Goal: Task Accomplishment & Management: Use online tool/utility

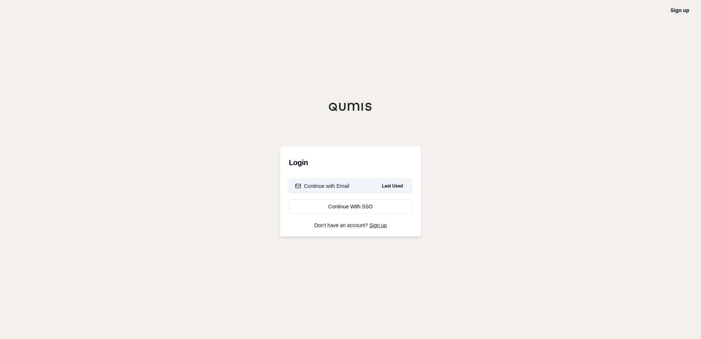
click at [362, 185] on button "Continue with Email Last Used" at bounding box center [350, 185] width 123 height 15
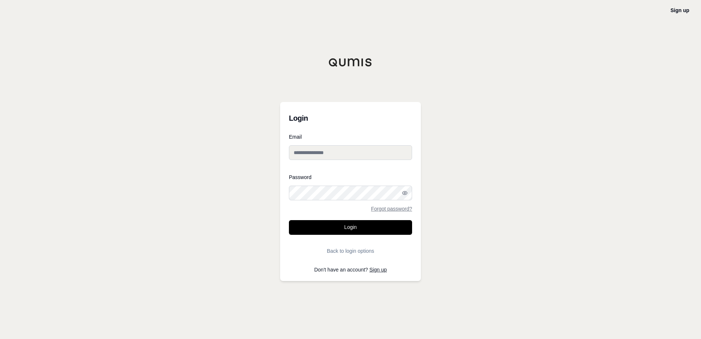
click at [347, 158] on input "Email" at bounding box center [350, 152] width 123 height 15
type input "**********"
click at [367, 223] on button "Login" at bounding box center [350, 227] width 123 height 15
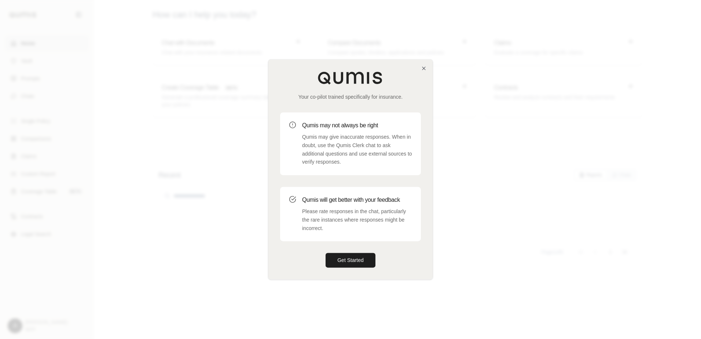
click at [421, 73] on div "Your co-pilot trained specifically for insurance. Qumis may not always be right…" at bounding box center [350, 168] width 164 height 219
drag, startPoint x: 421, startPoint y: 73, endPoint x: 423, endPoint y: 67, distance: 6.7
click at [423, 67] on icon "button" at bounding box center [424, 68] width 6 height 6
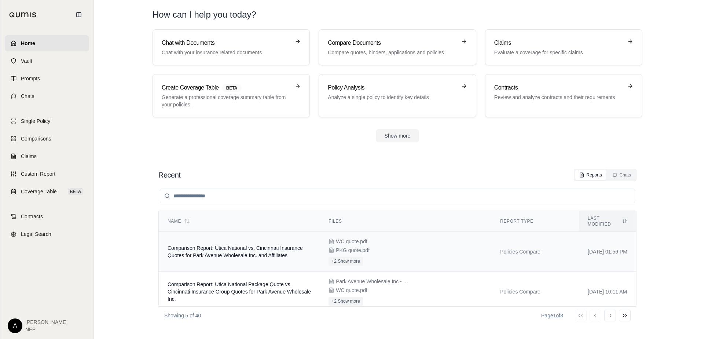
click at [295, 245] on td "Comparison Report: Utica National vs. Cincinnati Insurance Quotes for Park Aven…" at bounding box center [239, 252] width 161 height 40
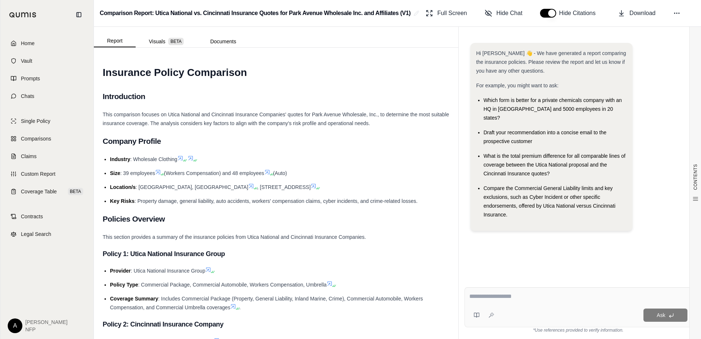
click at [528, 295] on textarea at bounding box center [578, 296] width 218 height 9
type textarea "**********"
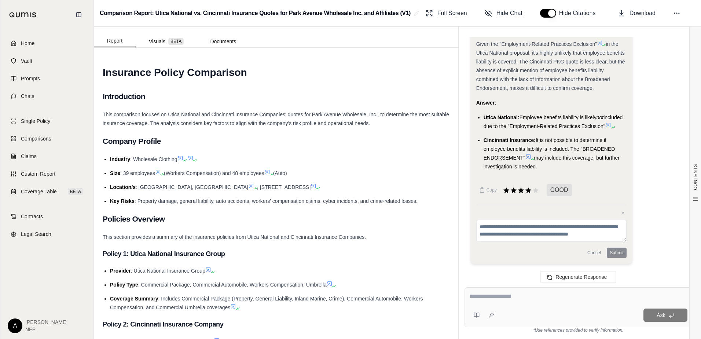
click at [500, 296] on textarea at bounding box center [578, 296] width 218 height 9
type textarea "**********"
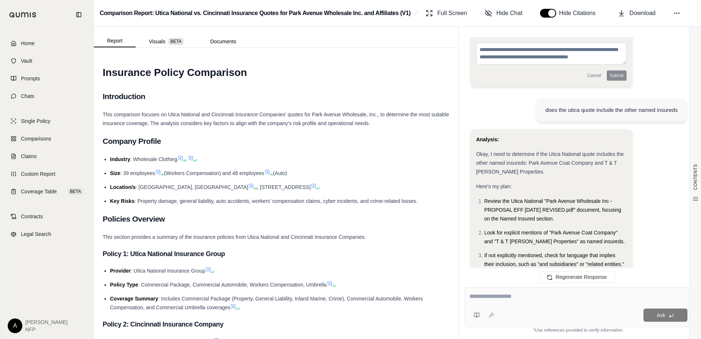
scroll to position [976, 0]
click at [49, 43] on link "Home" at bounding box center [47, 43] width 84 height 16
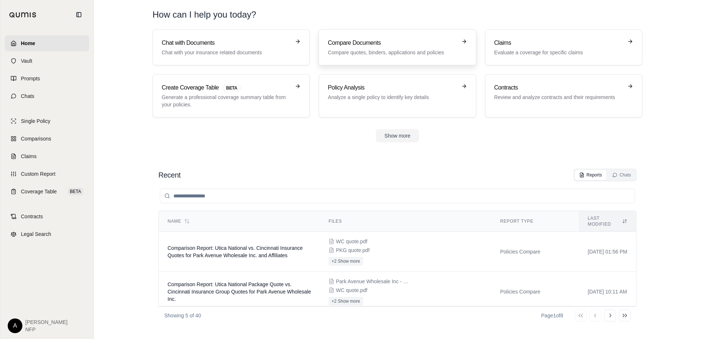
click at [382, 44] on h3 "Compare Documents" at bounding box center [392, 42] width 129 height 9
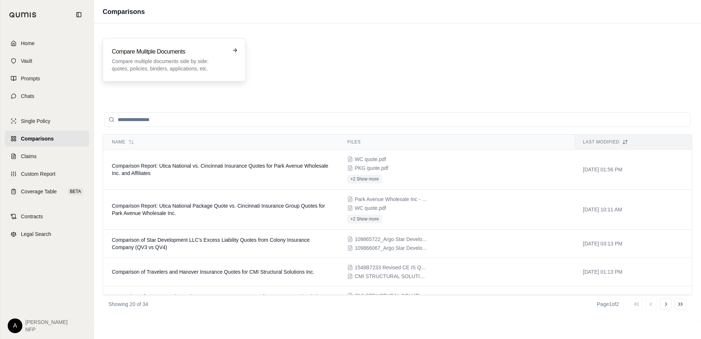
click at [224, 56] on h3 "Compare Mulitple Documents" at bounding box center [169, 51] width 114 height 9
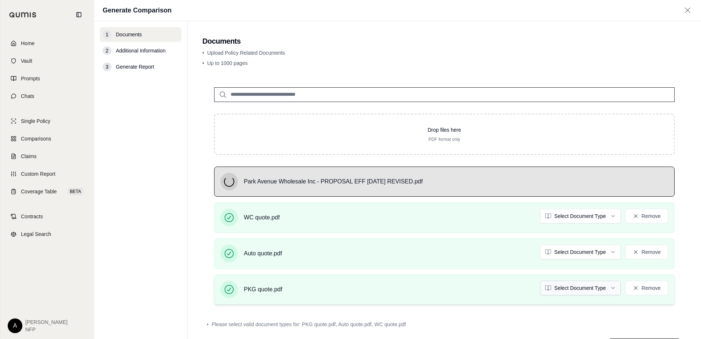
click at [585, 289] on html "Home Vault Prompts Chats Single Policy Comparisons Claims Custom Report Coverag…" at bounding box center [350, 169] width 701 height 339
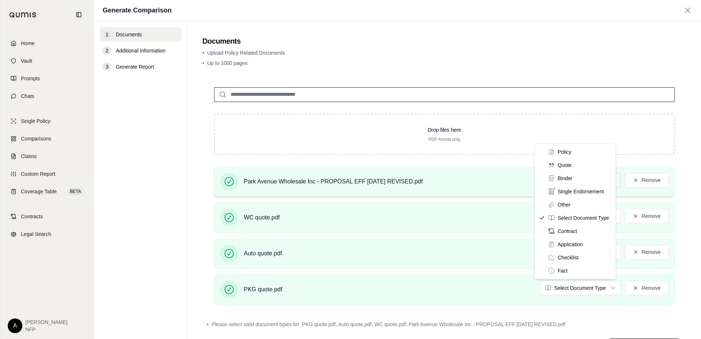
drag, startPoint x: 578, startPoint y: 170, endPoint x: 591, endPoint y: 182, distance: 17.9
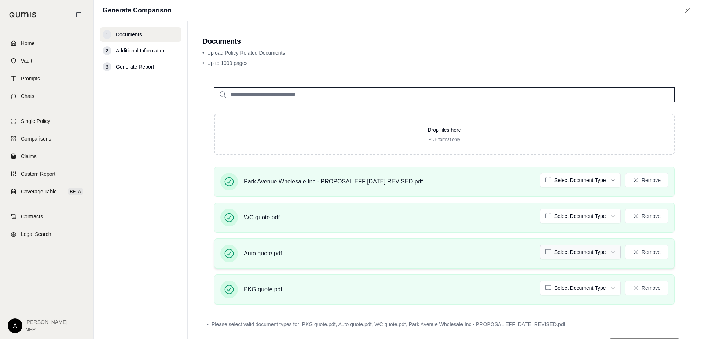
click at [601, 251] on html "Home Vault Prompts Chats Single Policy Comparisons Claims Custom Report Coverag…" at bounding box center [350, 169] width 701 height 339
click at [571, 214] on html "Document type updated successfully Home Vault Prompts Chats Single Policy Compa…" at bounding box center [350, 169] width 701 height 339
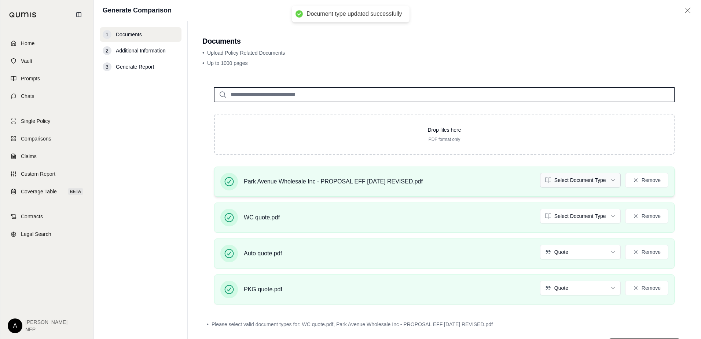
click at [566, 177] on html "Document type updated successfully Home Vault Prompts Chats Single Policy Compa…" at bounding box center [350, 169] width 701 height 339
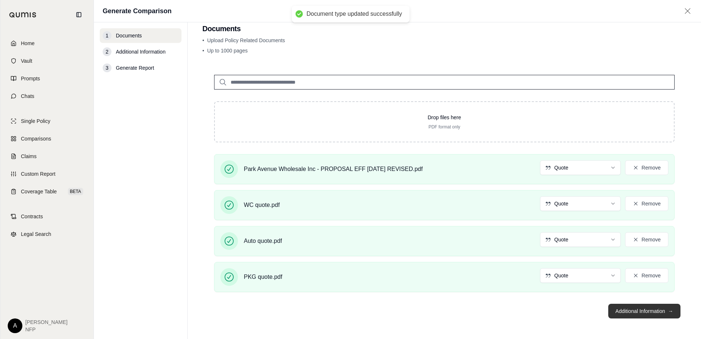
click at [654, 308] on button "Additional Information →" at bounding box center [644, 310] width 72 height 15
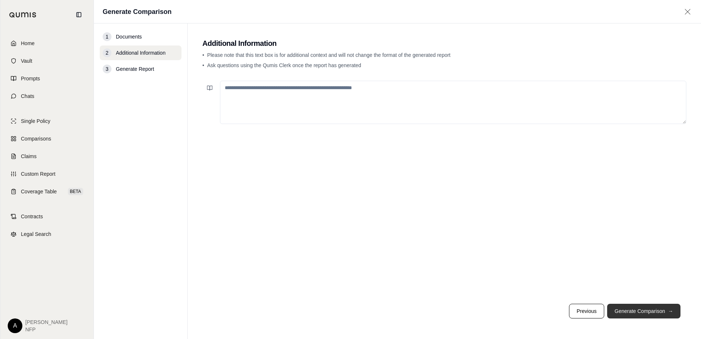
scroll to position [0, 0]
click at [363, 104] on textarea at bounding box center [453, 102] width 466 height 43
type textarea "**********"
click at [670, 304] on button "Generate Comparison →" at bounding box center [643, 310] width 73 height 15
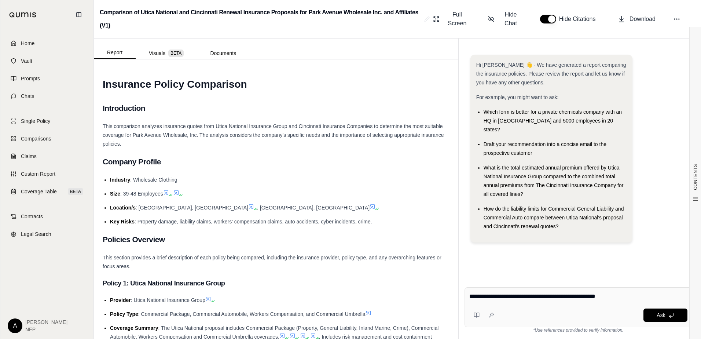
type textarea "**********"
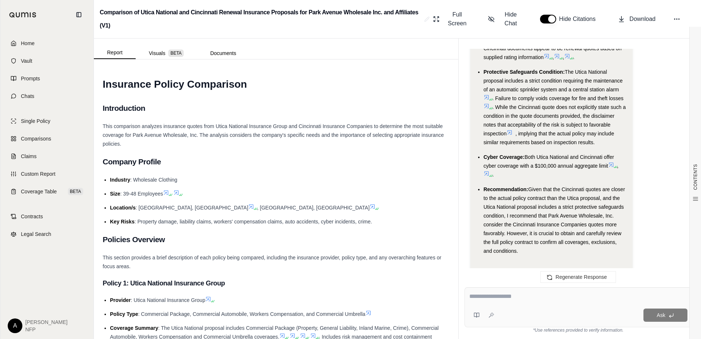
scroll to position [826, 0]
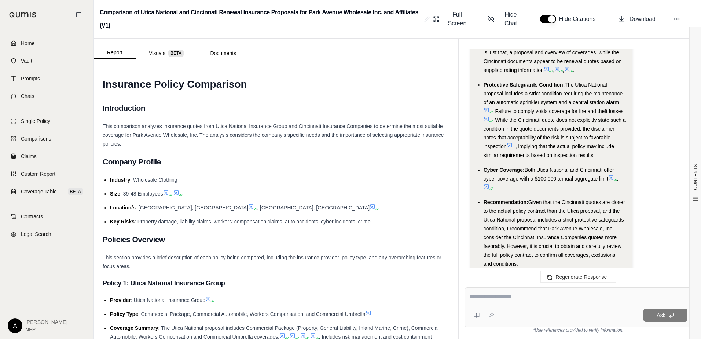
click at [477, 301] on div at bounding box center [578, 297] width 218 height 11
click at [485, 296] on textarea at bounding box center [578, 296] width 218 height 9
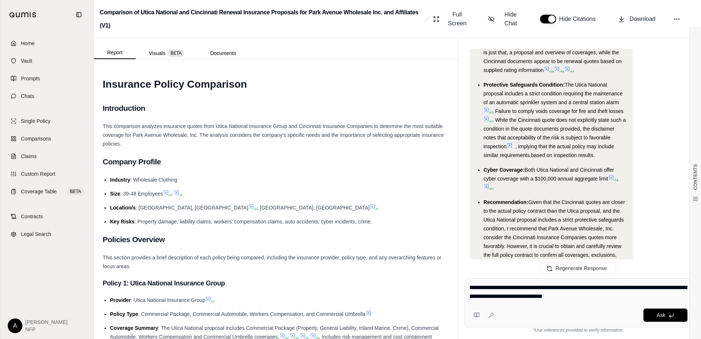
type textarea "**********"
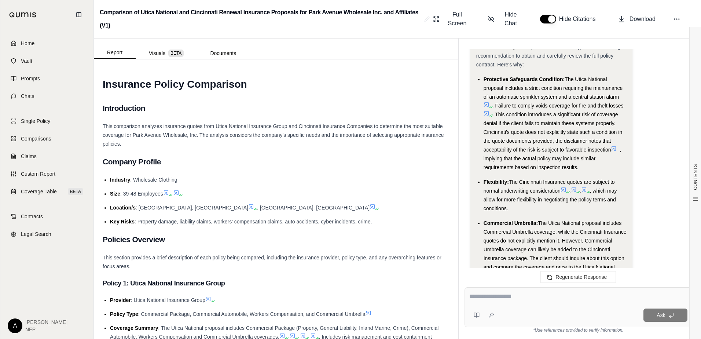
scroll to position [1640, 0]
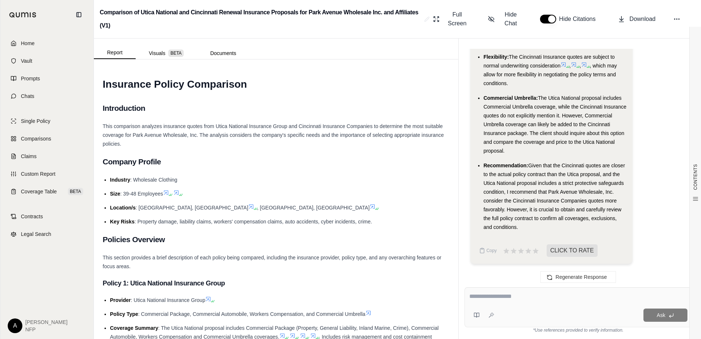
drag, startPoint x: 649, startPoint y: 193, endPoint x: 659, endPoint y: 225, distance: 33.6
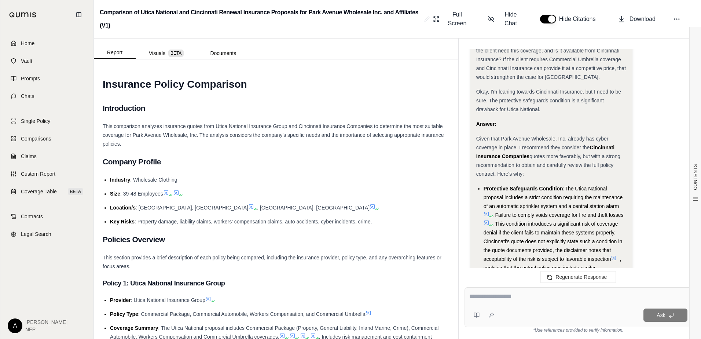
drag, startPoint x: 656, startPoint y: 204, endPoint x: 664, endPoint y: 182, distance: 22.9
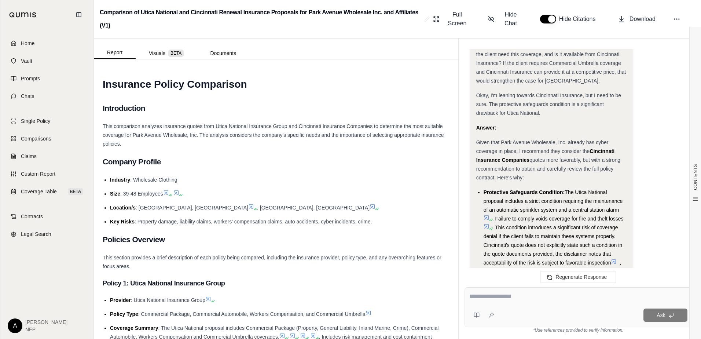
scroll to position [1402, 0]
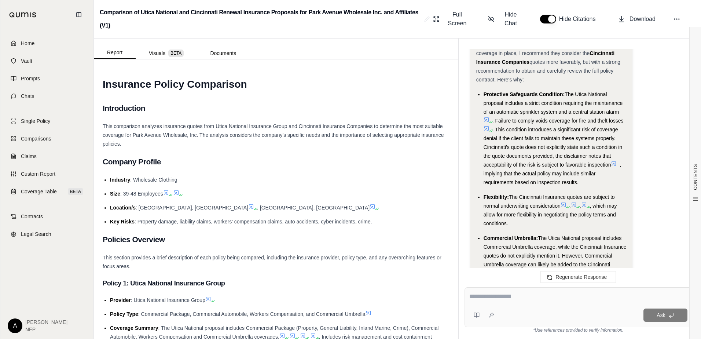
drag, startPoint x: 667, startPoint y: 177, endPoint x: 667, endPoint y: 189, distance: 12.1
click at [514, 289] on div "Ask" at bounding box center [578, 307] width 228 height 40
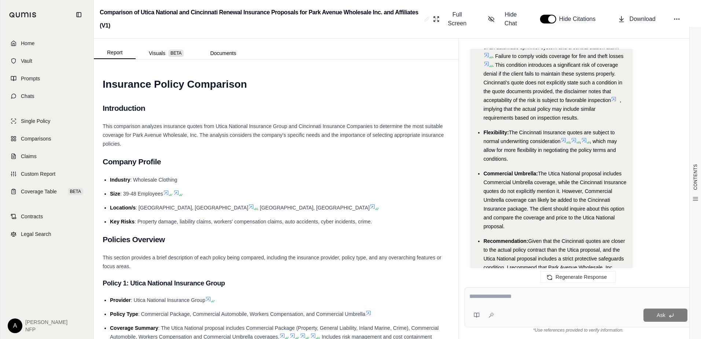
drag, startPoint x: 653, startPoint y: 204, endPoint x: 651, endPoint y: 217, distance: 13.0
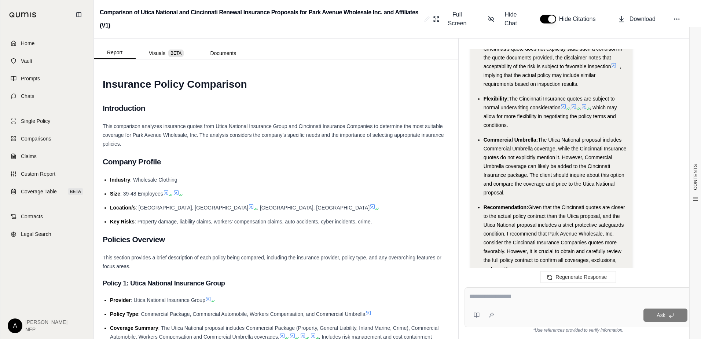
drag, startPoint x: 647, startPoint y: 219, endPoint x: 647, endPoint y: 232, distance: 12.8
click at [557, 292] on textarea at bounding box center [578, 296] width 218 height 9
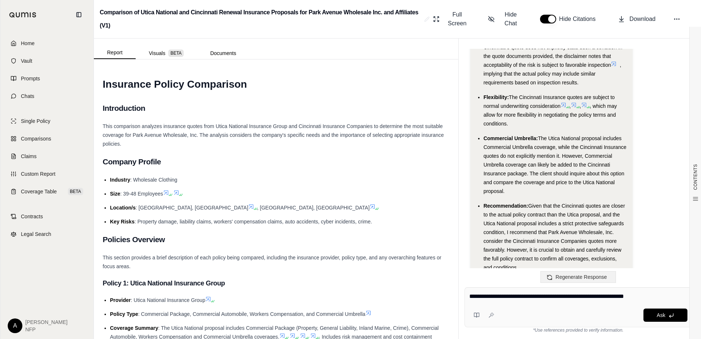
type textarea "**********"
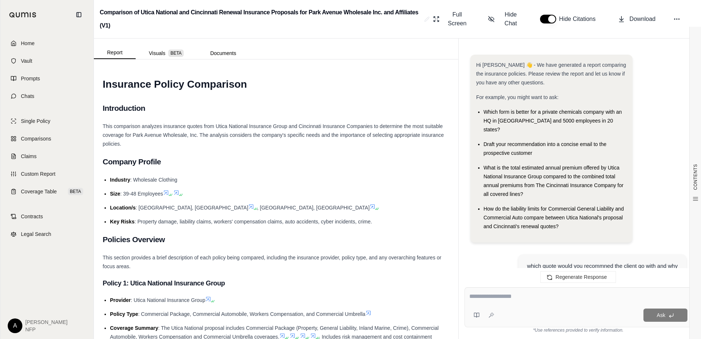
scroll to position [2519, 0]
